Goal: Information Seeking & Learning: Find specific fact

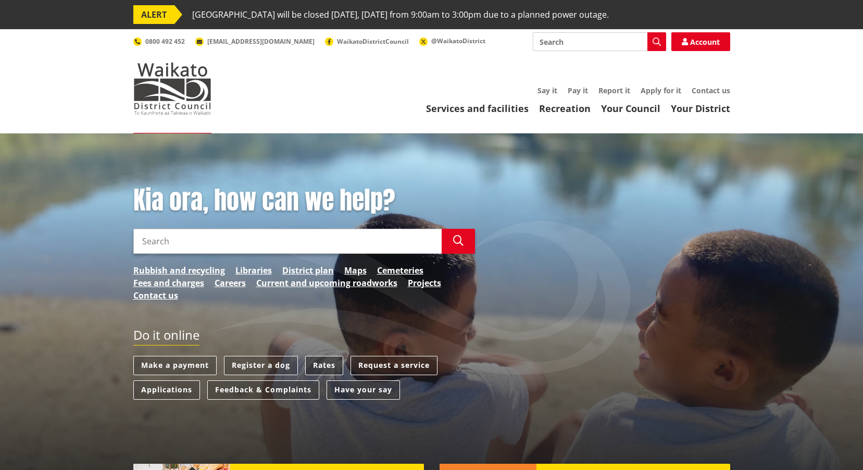
click at [338, 364] on link "Rates" at bounding box center [324, 365] width 38 height 19
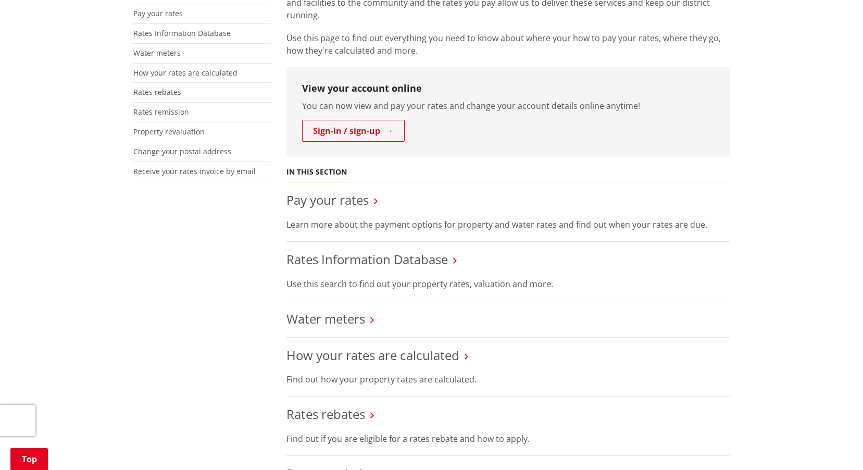
scroll to position [313, 0]
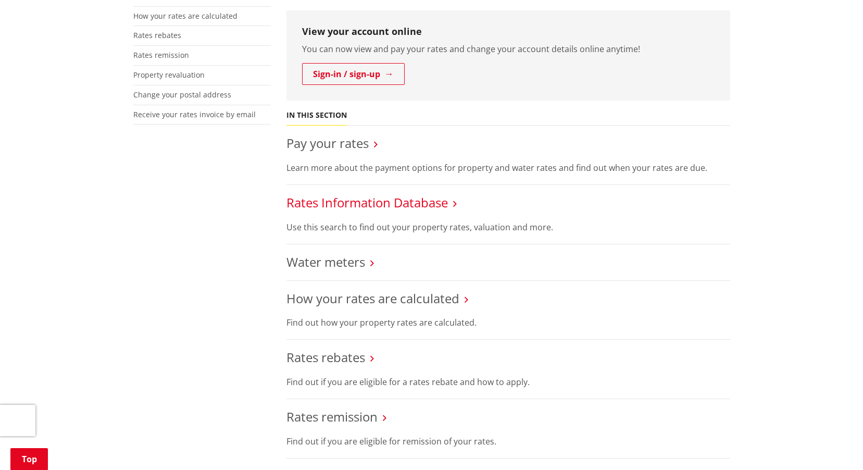
click at [350, 205] on link "Rates Information Database" at bounding box center [368, 202] width 162 height 17
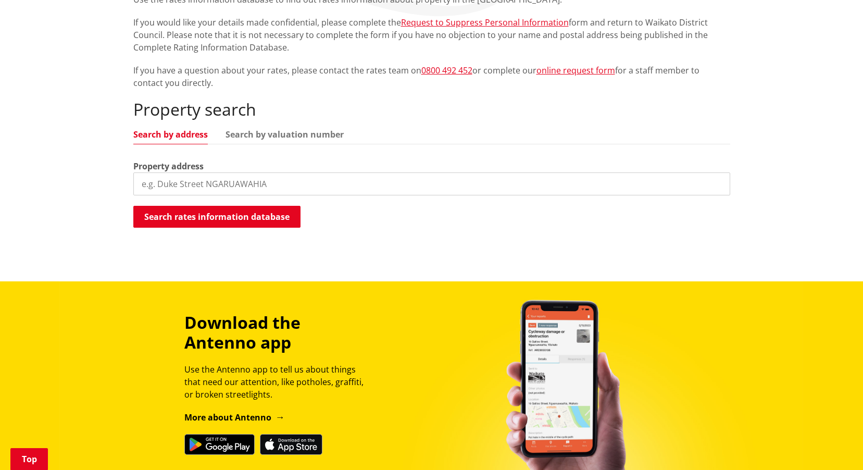
scroll to position [260, 0]
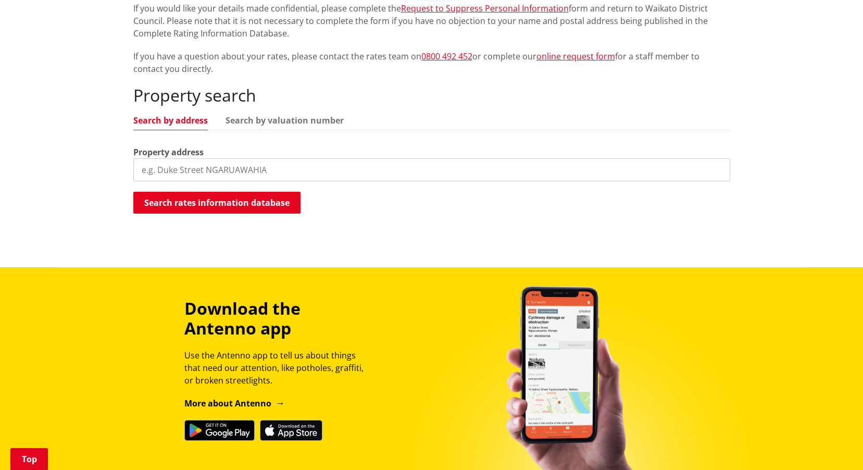
click at [247, 170] on input "search" at bounding box center [431, 169] width 597 height 23
type input "48 te kauw"
click at [211, 207] on button "Search rates information database" at bounding box center [216, 203] width 167 height 22
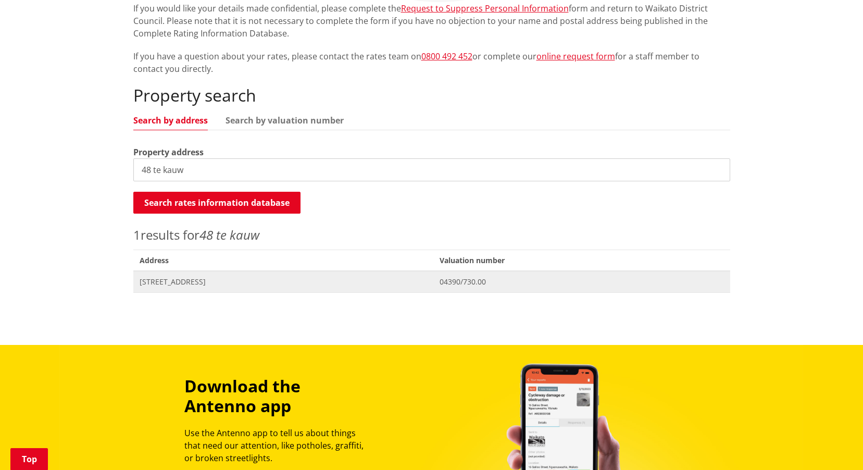
click at [210, 283] on span "[STREET_ADDRESS]" at bounding box center [284, 282] width 288 height 10
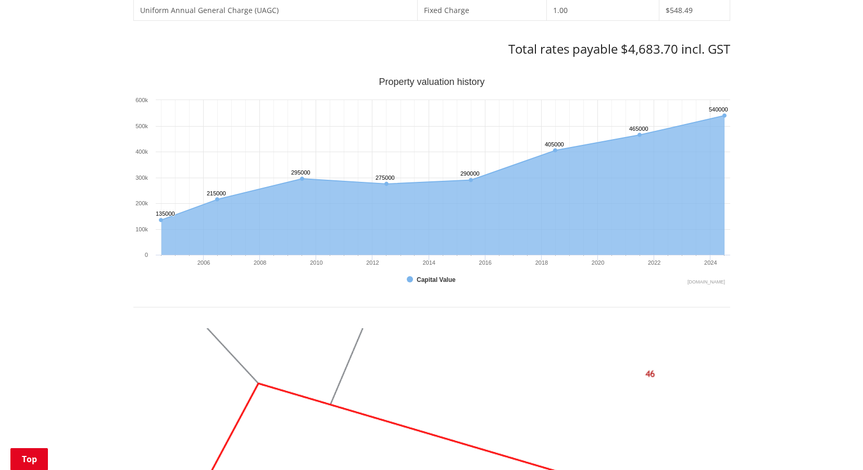
scroll to position [625, 0]
